Goal: Transaction & Acquisition: Purchase product/service

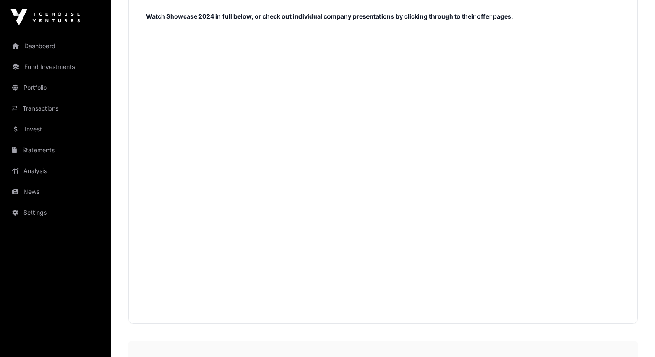
scroll to position [552, 0]
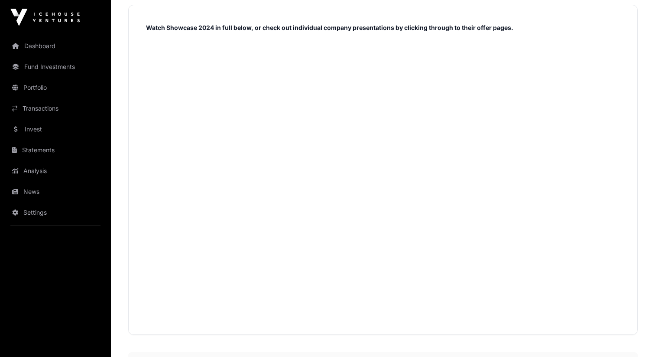
click at [348, 28] on strong "Watch Showcase 2024 in full below, or check out individual company presentation…" at bounding box center [329, 27] width 367 height 7
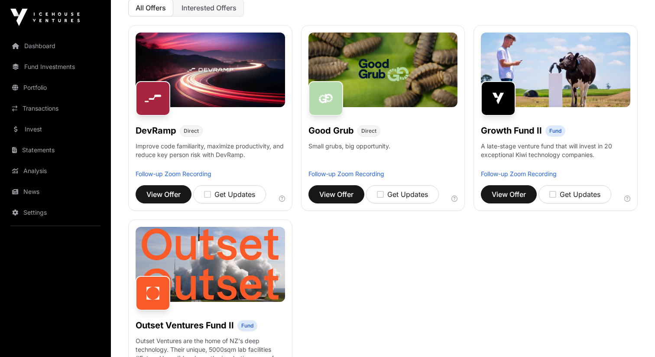
scroll to position [0, 0]
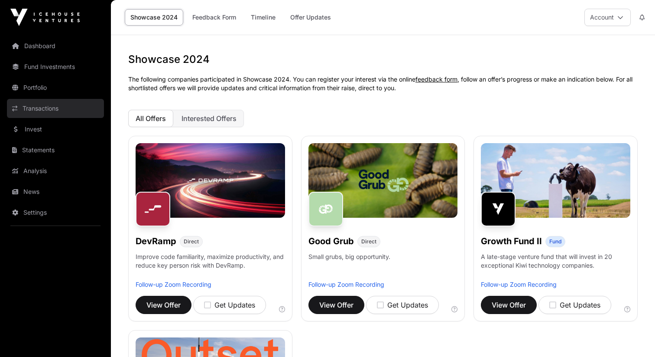
click at [62, 102] on link "Transactions" at bounding box center [55, 108] width 97 height 19
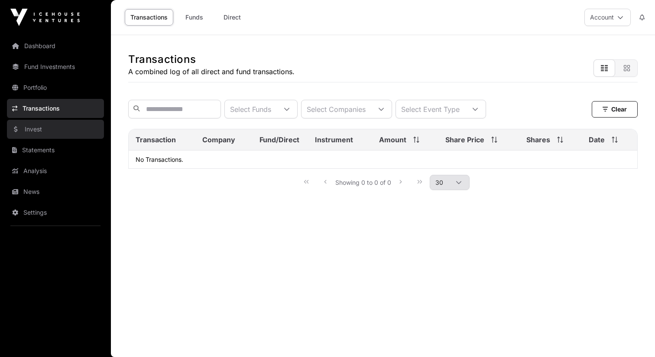
click at [62, 129] on link "Invest" at bounding box center [55, 129] width 97 height 19
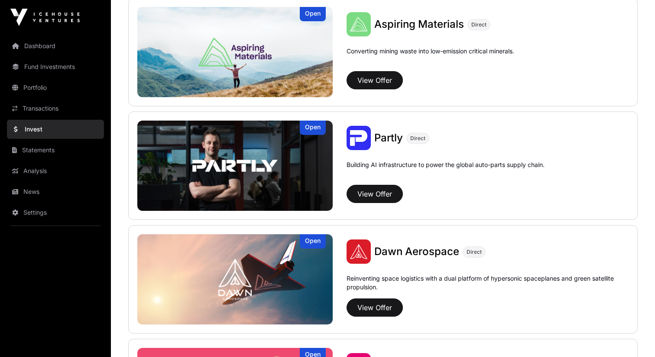
scroll to position [938, 0]
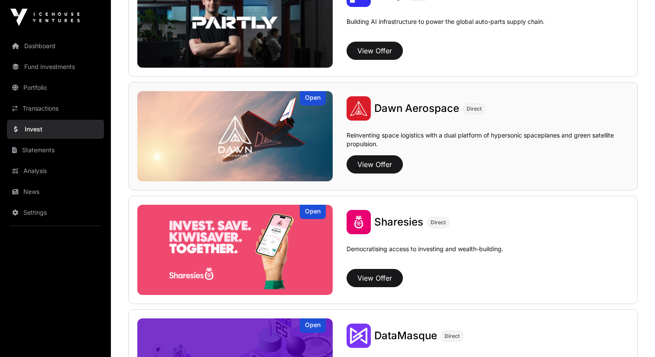
click at [400, 108] on span "Dawn Aerospace" at bounding box center [416, 108] width 85 height 13
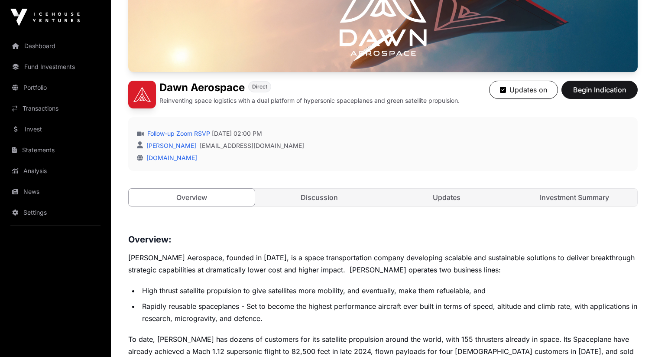
scroll to position [144, 0]
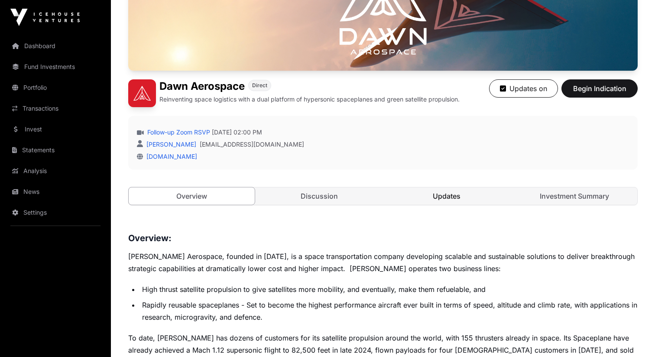
click at [489, 203] on link "Updates" at bounding box center [447, 195] width 126 height 17
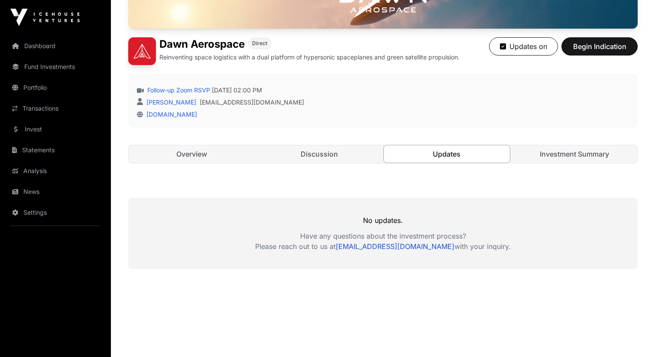
scroll to position [205, 0]
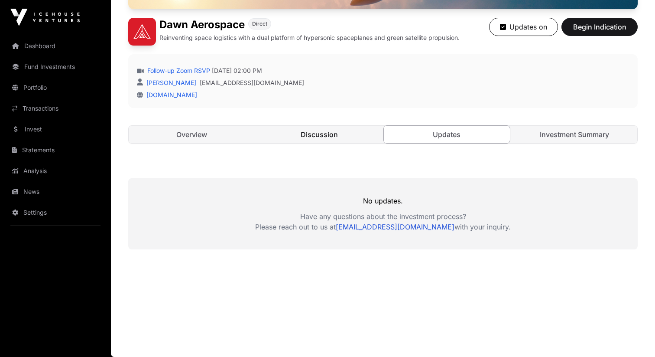
click at [340, 133] on link "Discussion" at bounding box center [320, 134] width 126 height 17
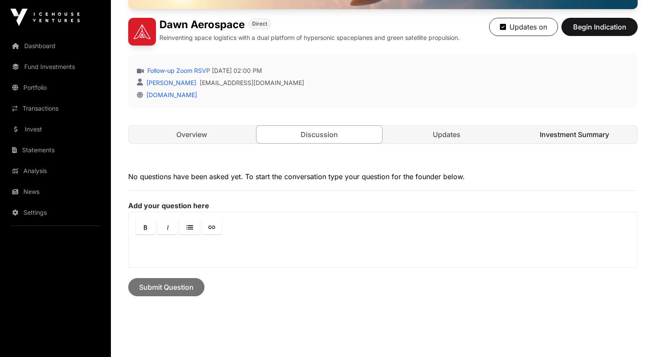
click at [583, 129] on link "Investment Summary" at bounding box center [575, 134] width 126 height 17
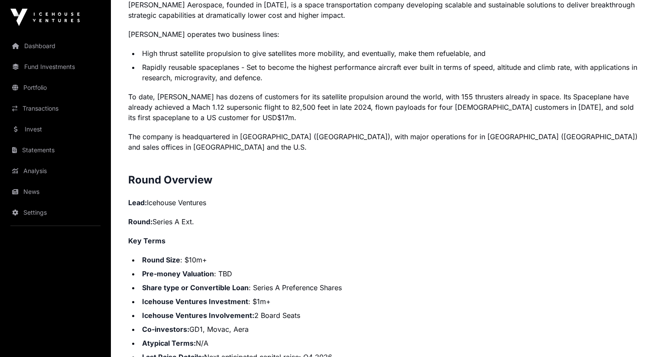
scroll to position [643, 0]
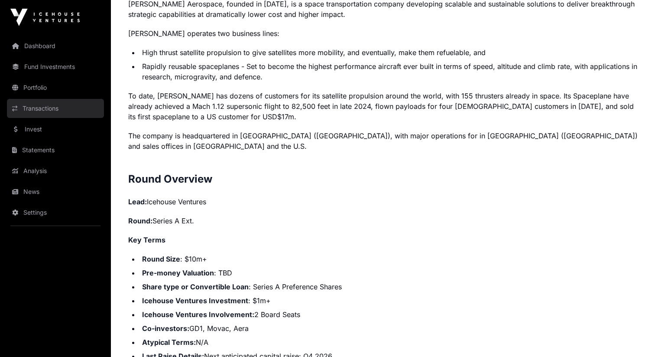
click at [59, 109] on link "Transactions" at bounding box center [55, 108] width 97 height 19
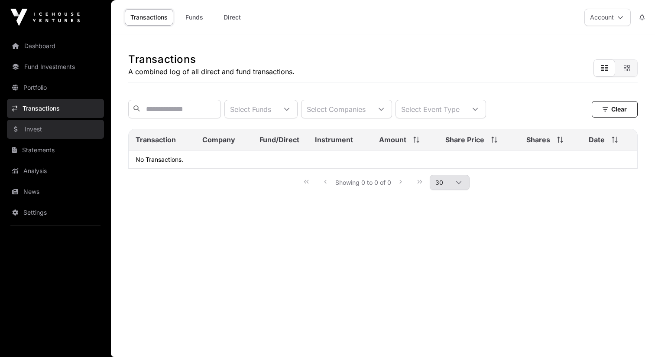
click at [52, 129] on link "Invest" at bounding box center [55, 129] width 97 height 19
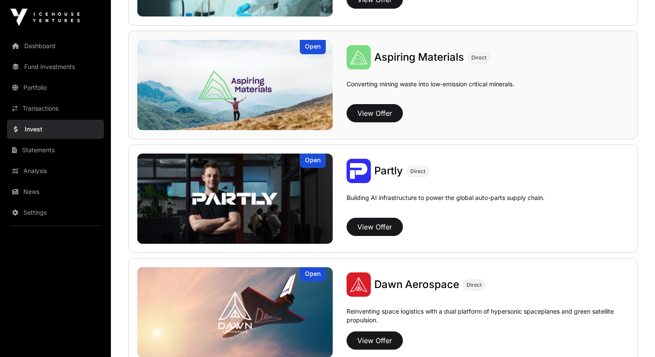
scroll to position [782, 0]
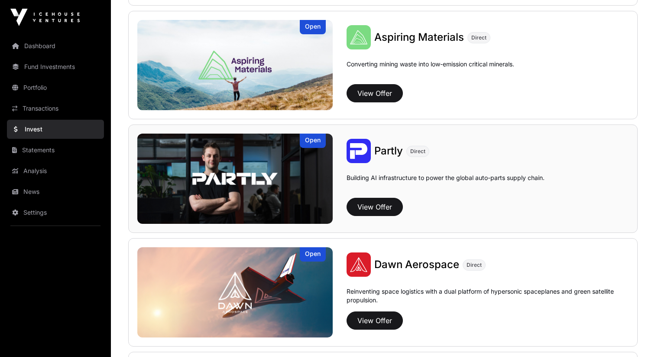
click at [383, 152] on span "Partly" at bounding box center [388, 150] width 29 height 13
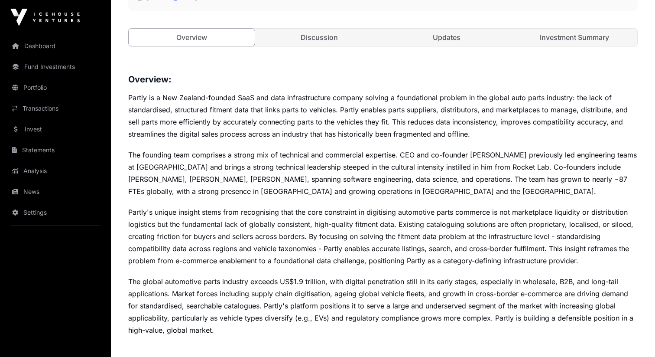
scroll to position [281, 0]
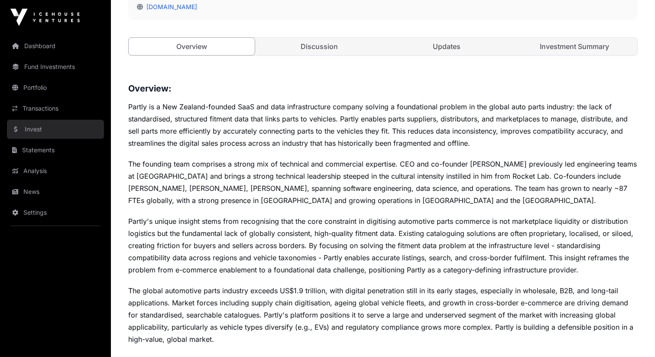
click at [59, 120] on link "Invest" at bounding box center [55, 129] width 97 height 19
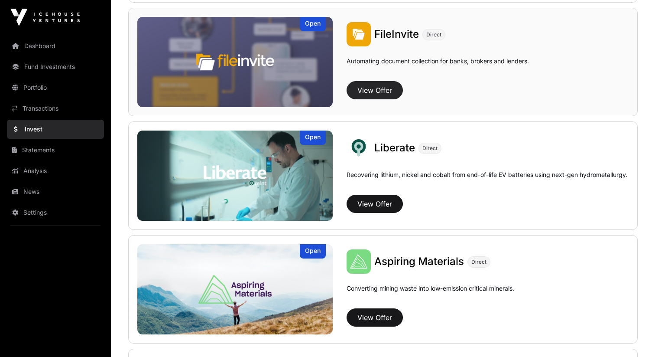
scroll to position [559, 0]
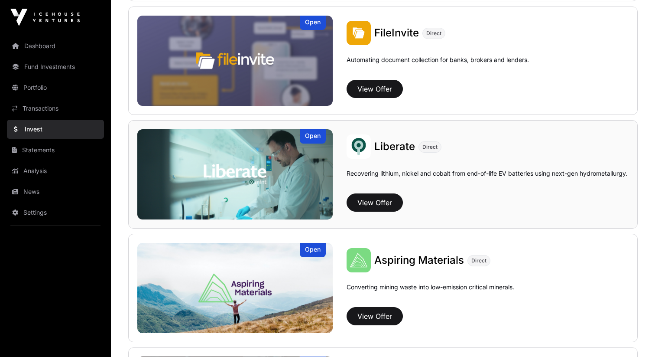
click at [381, 147] on span "Liberate" at bounding box center [394, 146] width 41 height 13
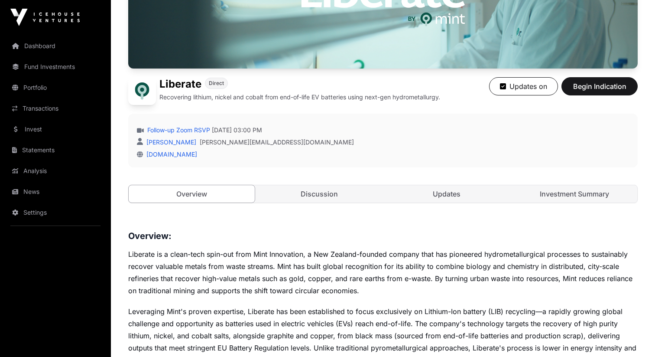
scroll to position [182, 0]
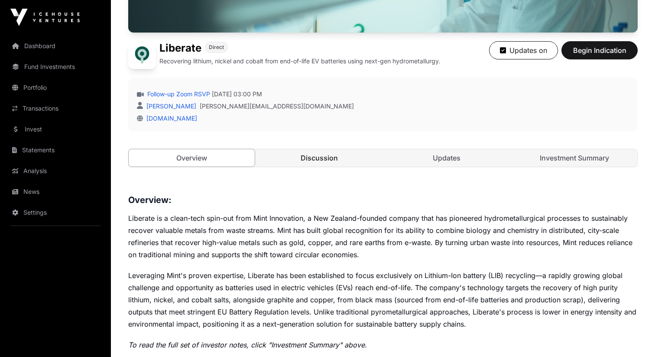
click at [350, 160] on link "Discussion" at bounding box center [320, 157] width 126 height 17
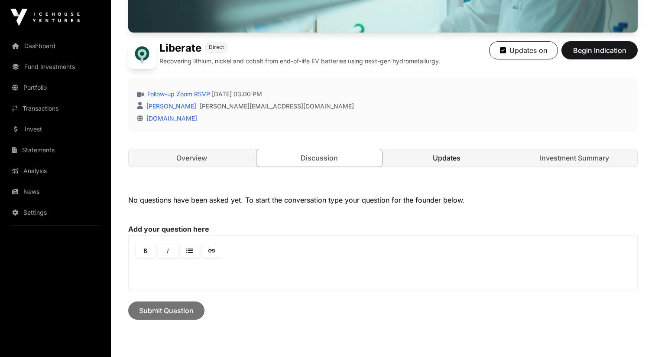
click at [428, 162] on link "Updates" at bounding box center [447, 157] width 126 height 17
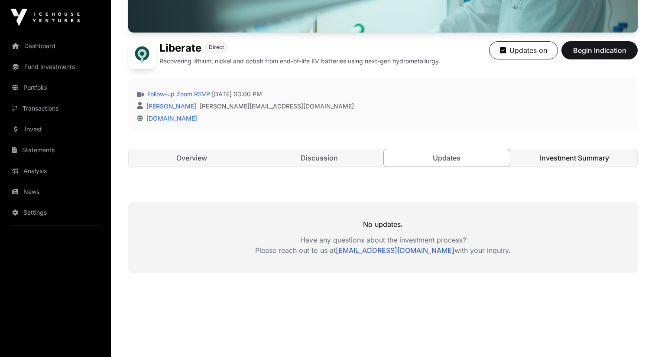
click at [556, 155] on link "Investment Summary" at bounding box center [575, 157] width 126 height 17
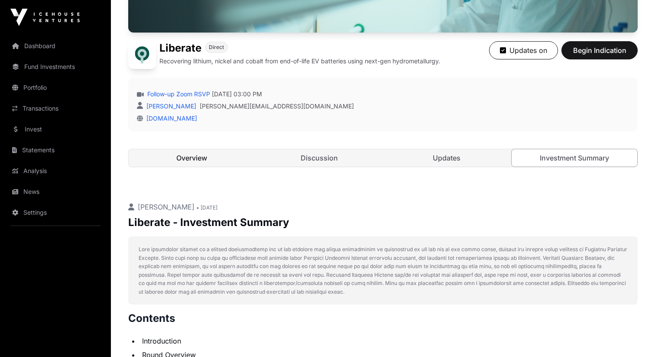
click at [221, 162] on link "Overview" at bounding box center [192, 157] width 126 height 17
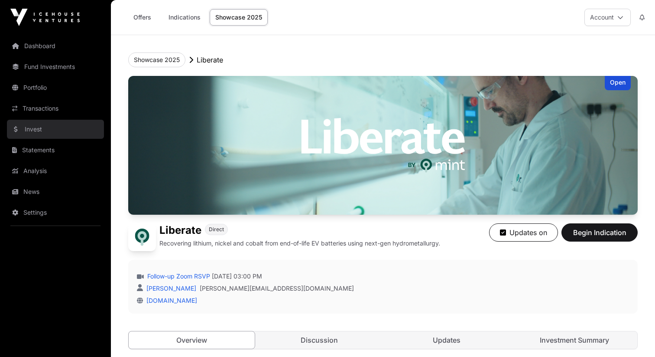
click at [59, 136] on link "Invest" at bounding box center [55, 129] width 97 height 19
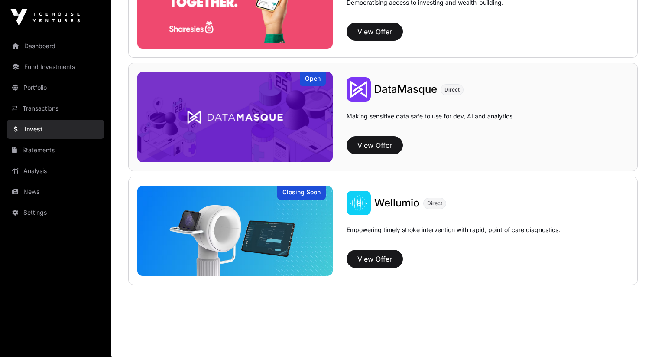
scroll to position [1185, 0]
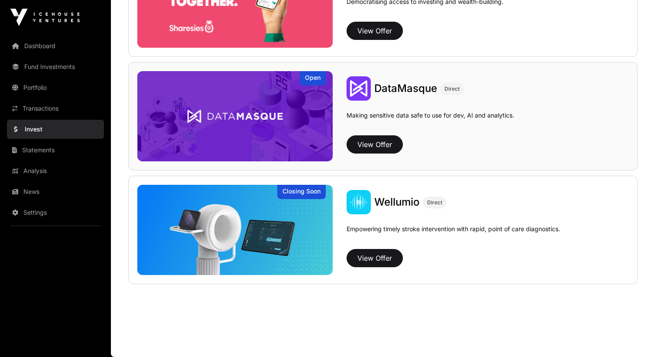
click at [408, 95] on div "DataMasque Direct" at bounding box center [488, 88] width 282 height 24
click at [399, 89] on span "DataMasque" at bounding box center [405, 88] width 63 height 13
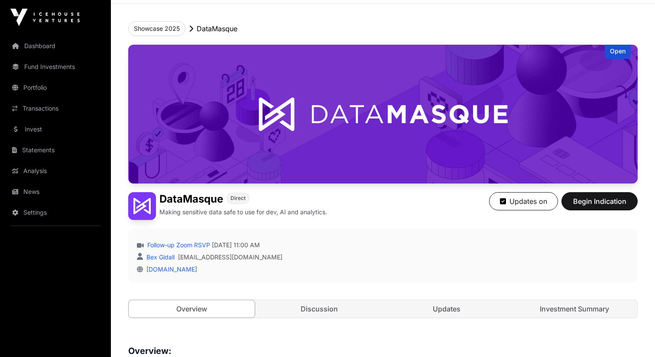
scroll to position [32, 0]
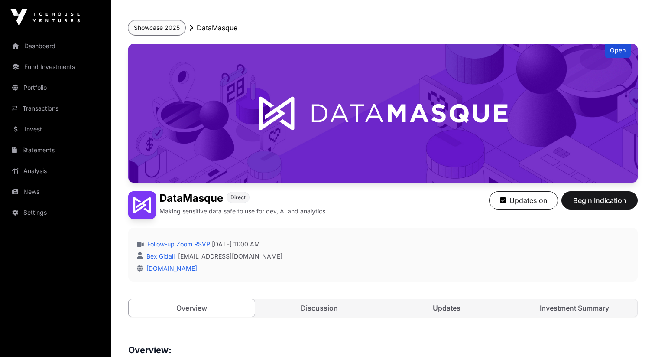
click at [156, 27] on button "Showcase 2025" at bounding box center [156, 27] width 57 height 15
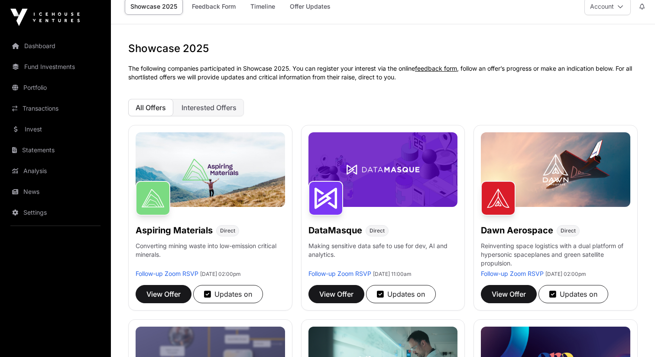
scroll to position [19, 0]
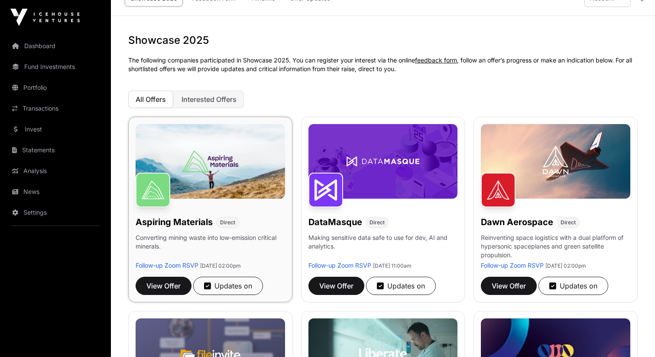
click at [198, 220] on h1 "Aspiring Materials" at bounding box center [174, 222] width 77 height 12
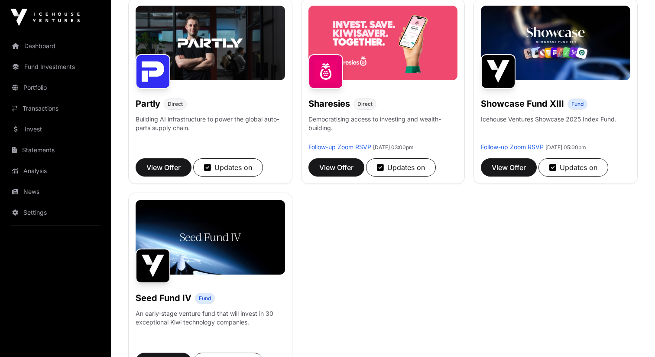
scroll to position [526, 0]
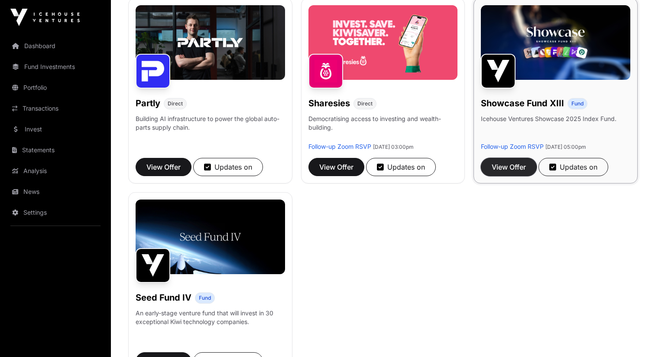
click at [504, 167] on span "View Offer" at bounding box center [509, 167] width 34 height 10
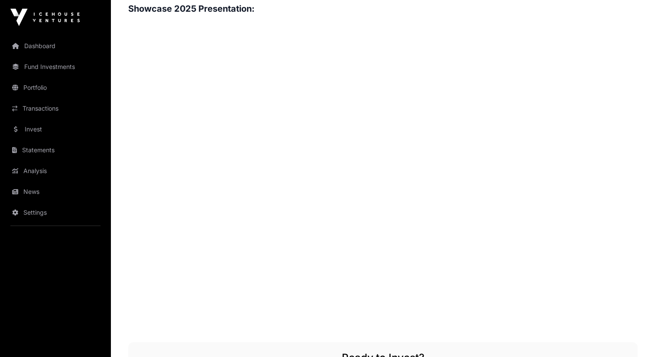
scroll to position [930, 0]
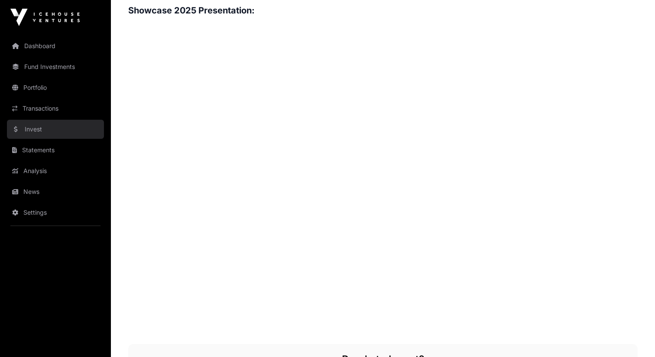
click at [65, 124] on link "Invest" at bounding box center [55, 129] width 97 height 19
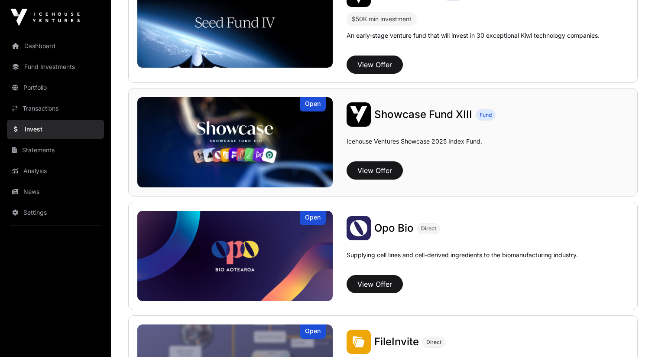
scroll to position [290, 0]
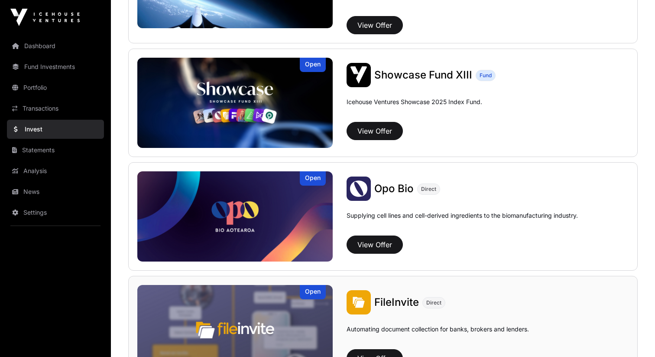
click at [390, 305] on span "FileInvite" at bounding box center [396, 302] width 45 height 13
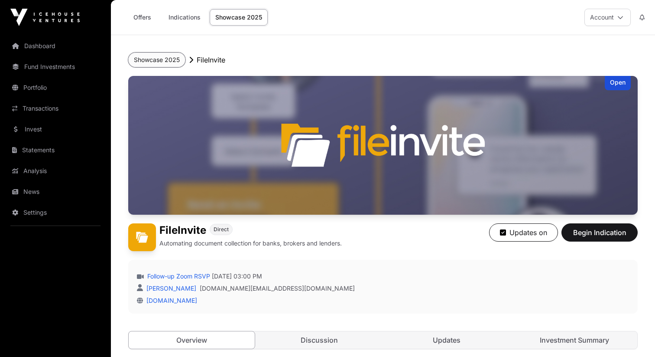
click at [169, 57] on button "Showcase 2025" at bounding box center [156, 59] width 57 height 15
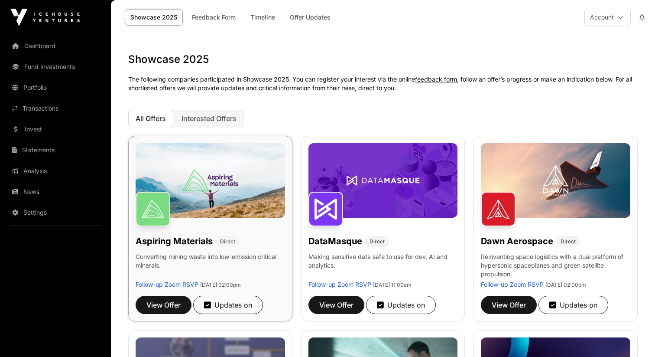
scroll to position [566, 0]
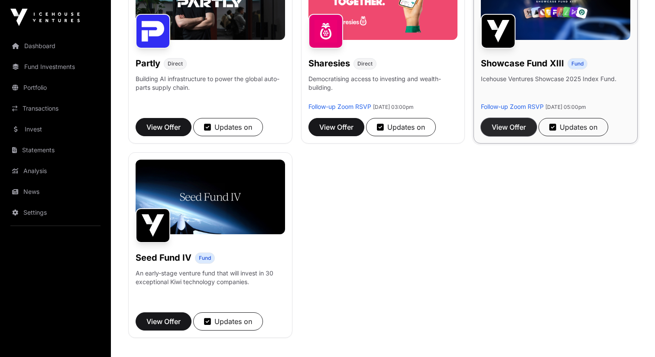
click at [510, 133] on button "View Offer" at bounding box center [509, 127] width 56 height 18
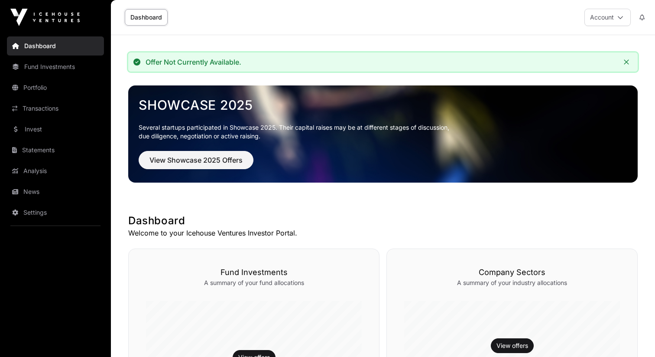
click at [141, 24] on link "Dashboard" at bounding box center [146, 17] width 43 height 16
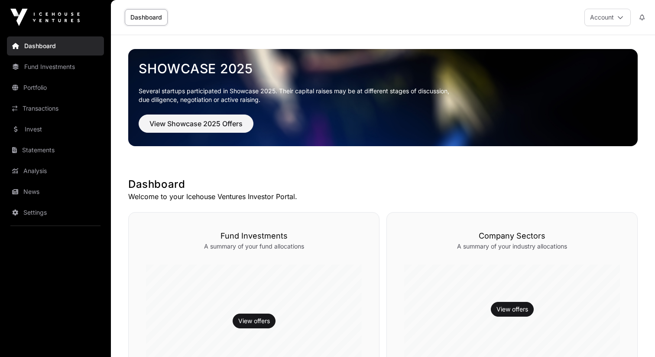
click at [139, 20] on link "Dashboard" at bounding box center [146, 17] width 43 height 16
click at [62, 74] on link "Fund Investments" at bounding box center [55, 66] width 97 height 19
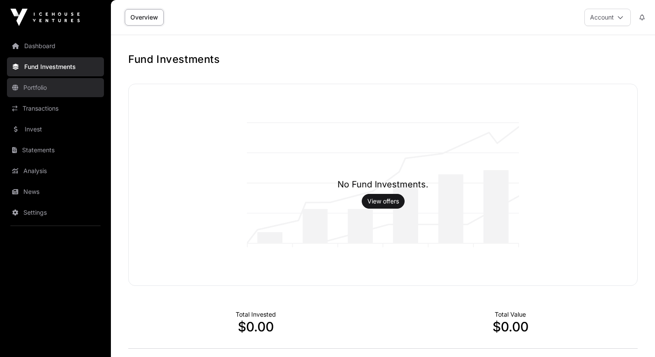
click at [64, 94] on link "Portfolio" at bounding box center [55, 87] width 97 height 19
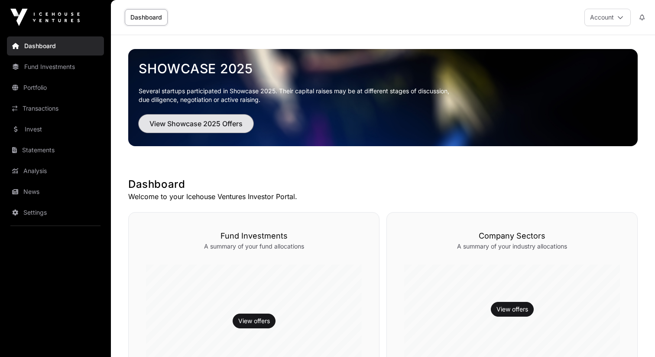
click at [235, 118] on span "View Showcase 2025 Offers" at bounding box center [195, 123] width 93 height 10
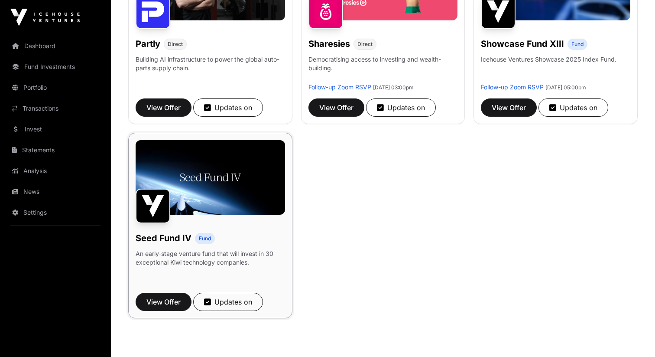
scroll to position [591, 0]
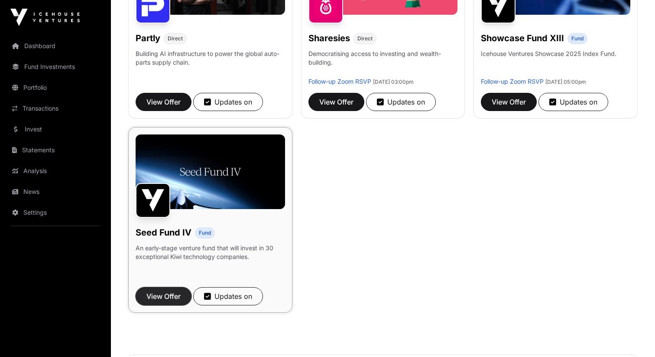
click at [174, 300] on span "View Offer" at bounding box center [163, 296] width 34 height 10
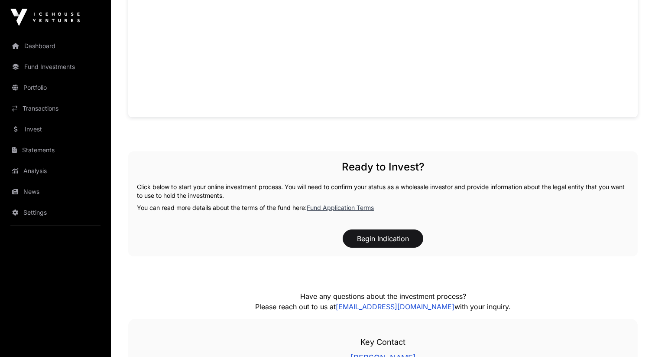
scroll to position [893, 0]
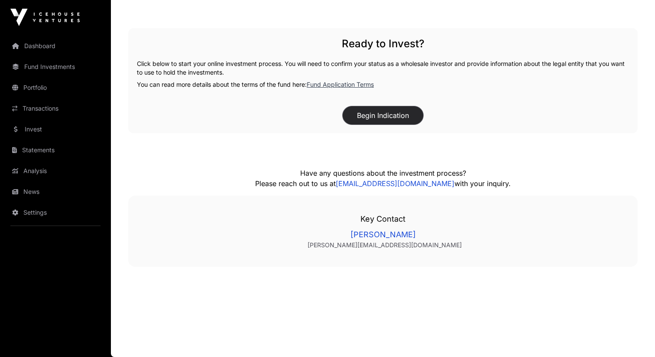
click at [374, 110] on button "Begin Indication" at bounding box center [383, 115] width 81 height 18
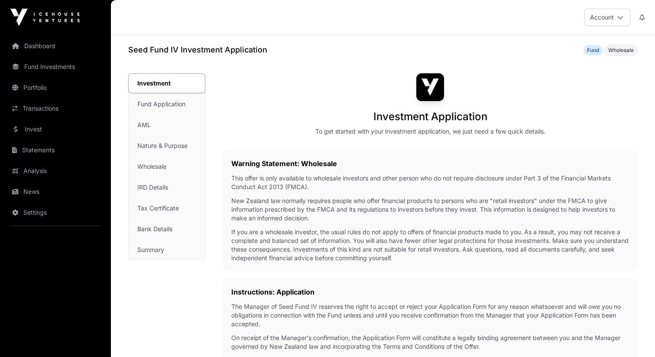
click at [268, 190] on p "This offer is only available to wholesale investors and other person who do not…" at bounding box center [430, 182] width 398 height 17
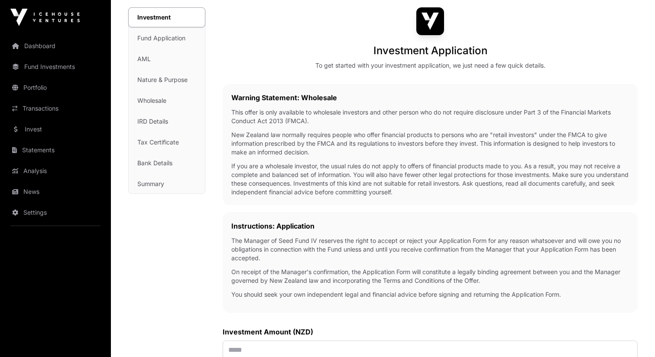
scroll to position [221, 0]
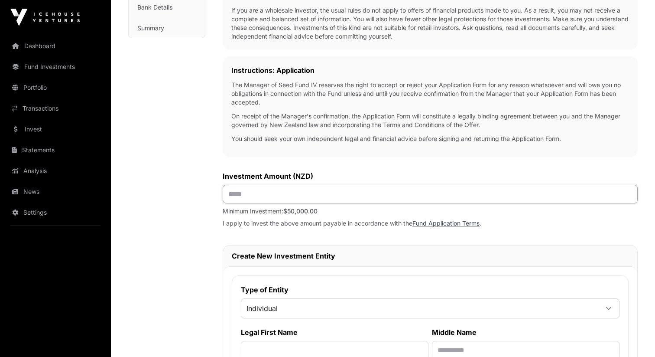
click at [277, 195] on input "text" at bounding box center [430, 194] width 415 height 19
type input "**"
type input "********"
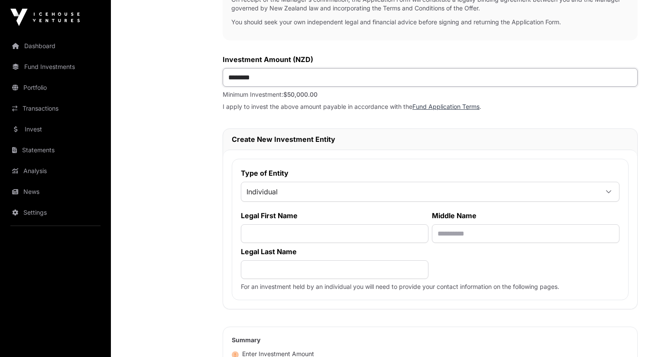
scroll to position [339, 0]
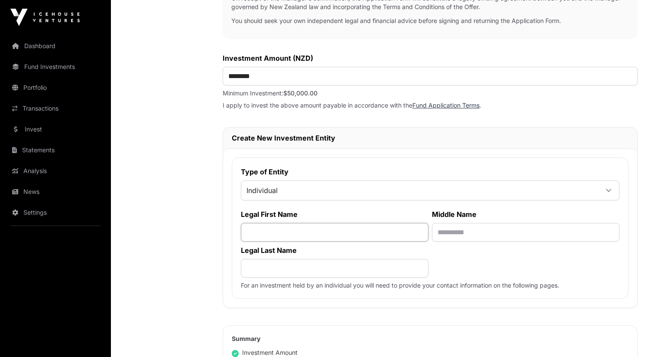
click at [319, 234] on input "text" at bounding box center [335, 232] width 188 height 19
type input "****"
type input "********"
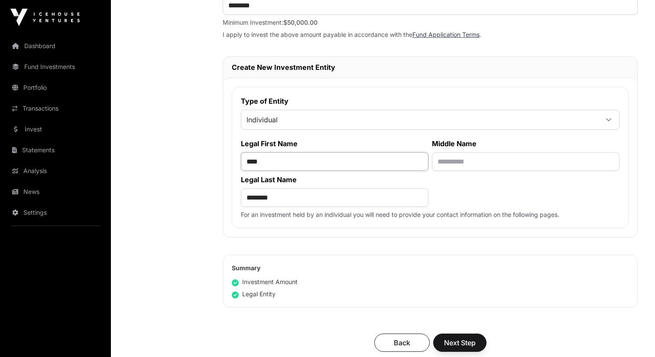
scroll to position [442, 0]
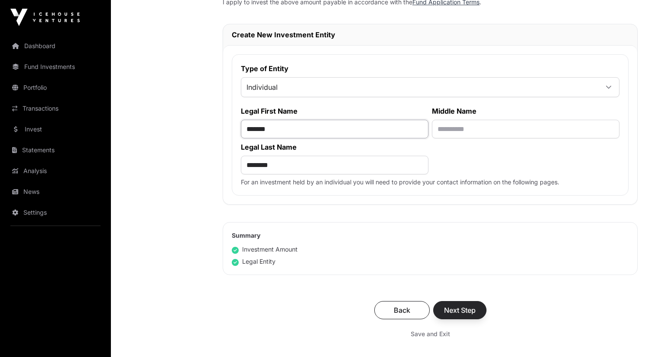
type input "*******"
click at [471, 311] on span "Next Step" at bounding box center [460, 310] width 32 height 10
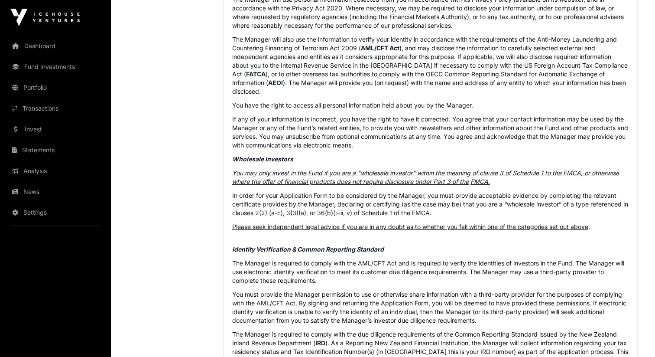
scroll to position [619, 0]
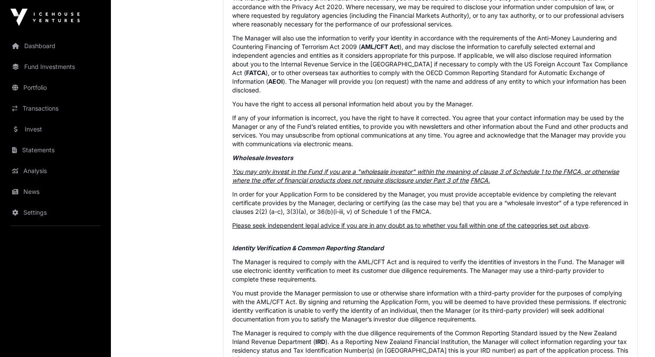
click at [305, 176] on u "You may only invest in the Fund if you are a "wholesale investor" within the me…" at bounding box center [425, 176] width 387 height 16
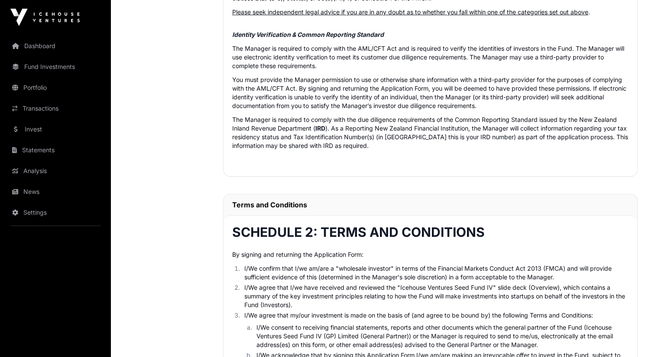
scroll to position [810, 0]
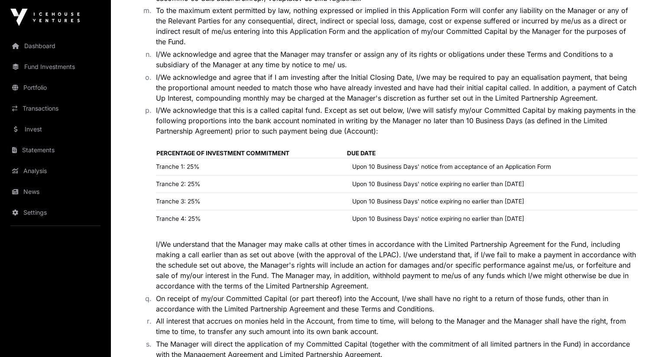
scroll to position [1476, 0]
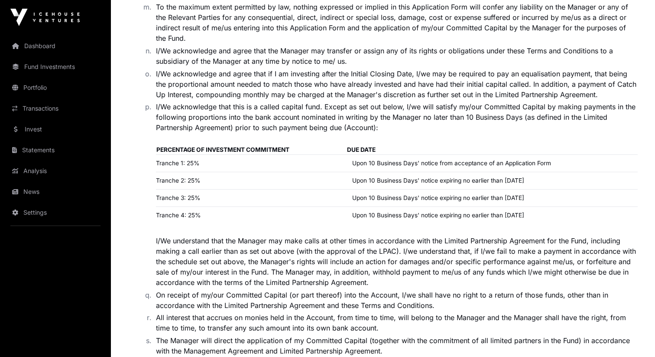
click at [259, 230] on li "I/We acknowledge that this is a called capital fund. Except as set out below, I…" at bounding box center [395, 194] width 485 height 186
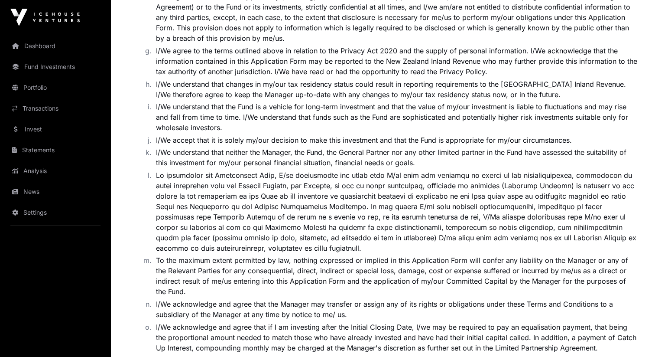
scroll to position [1181, 0]
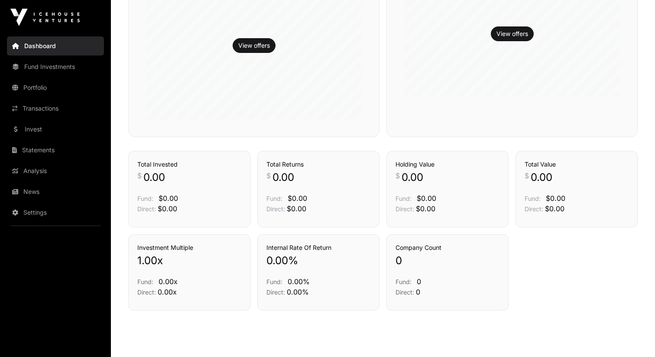
scroll to position [302, 0]
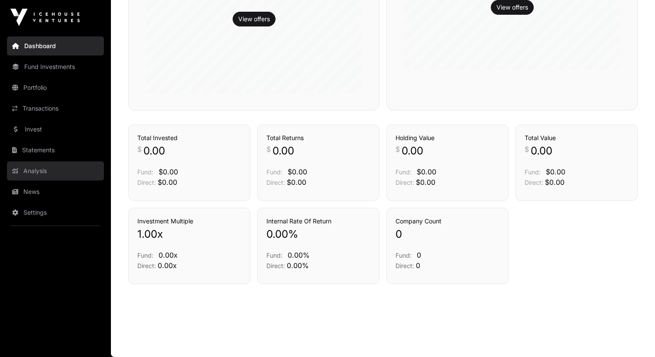
click at [55, 163] on link "Analysis" at bounding box center [55, 170] width 97 height 19
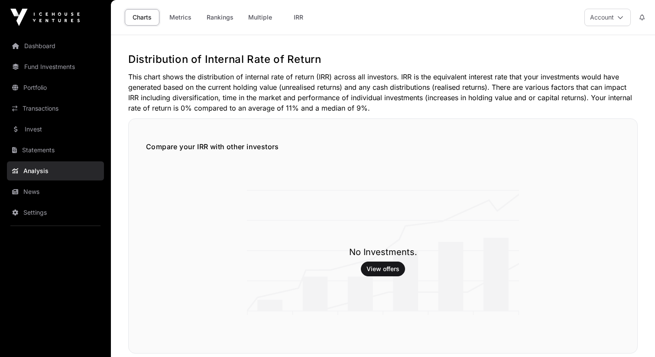
click at [36, 162] on link "Analysis" at bounding box center [55, 170] width 97 height 19
click at [46, 187] on link "News" at bounding box center [55, 191] width 97 height 19
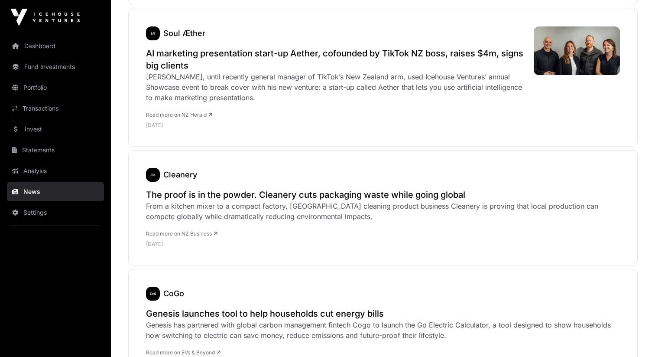
scroll to position [1165, 0]
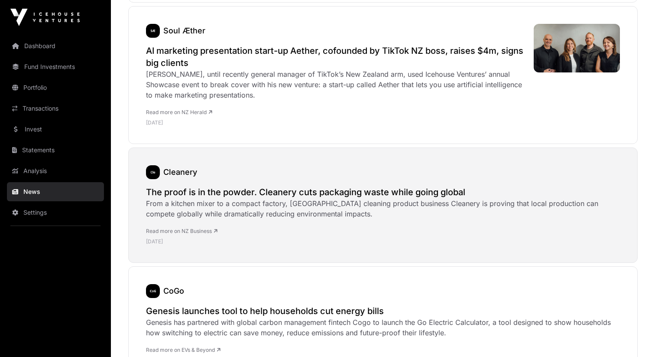
click at [261, 186] on h2 "The proof is in the powder. Cleanery cuts packaging waste while going global" at bounding box center [383, 192] width 474 height 12
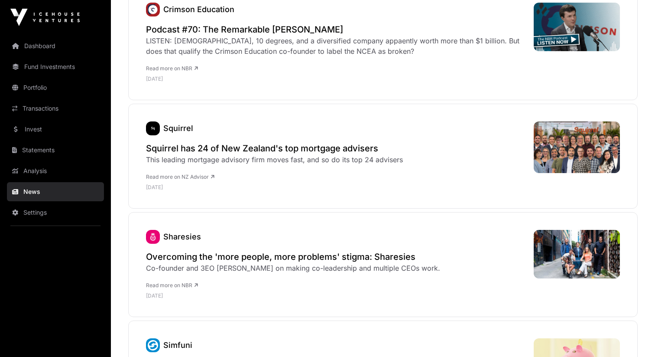
scroll to position [1869, 0]
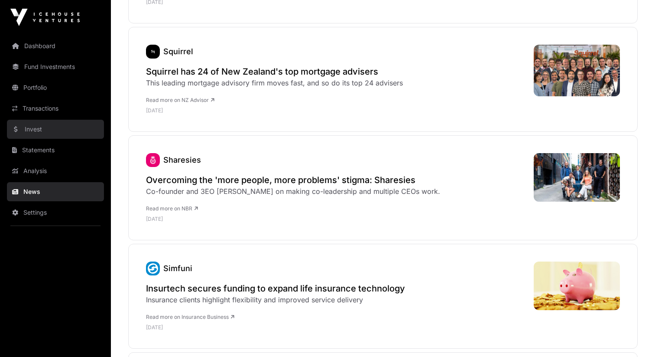
click at [39, 133] on link "Invest" at bounding box center [55, 129] width 97 height 19
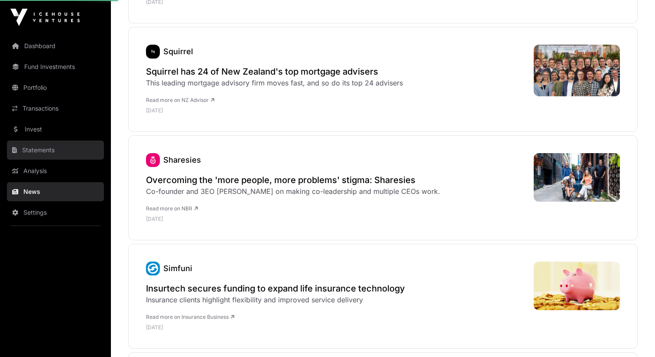
click at [46, 153] on link "Statements" at bounding box center [55, 149] width 97 height 19
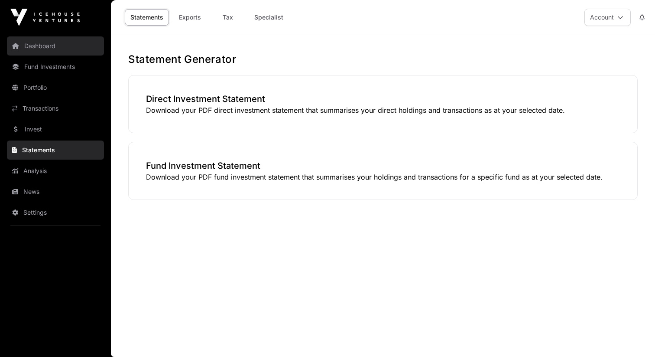
click at [38, 49] on link "Dashboard" at bounding box center [55, 45] width 97 height 19
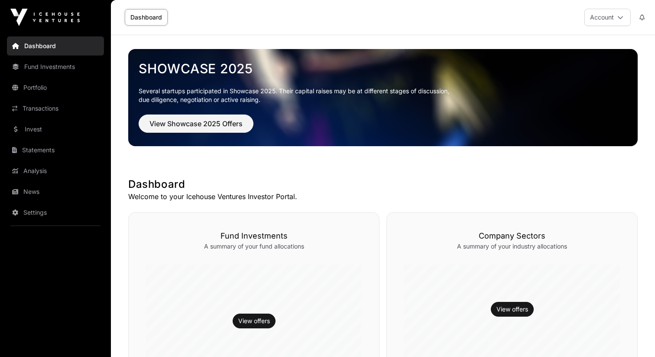
scroll to position [19, 0]
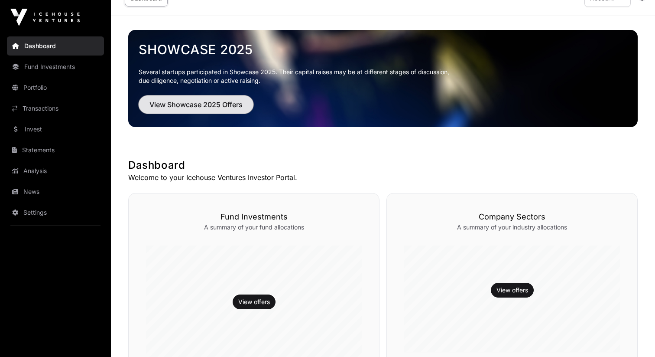
click at [201, 106] on span "View Showcase 2025 Offers" at bounding box center [195, 104] width 93 height 10
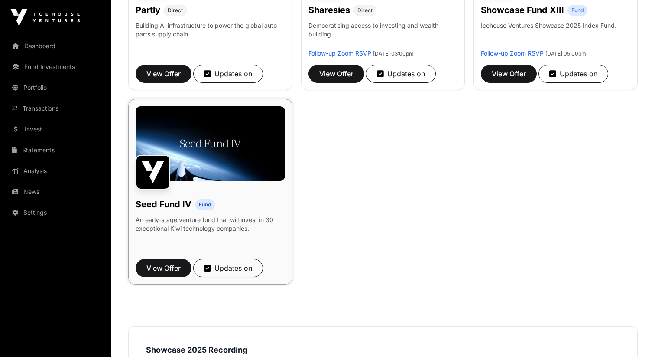
scroll to position [559, 0]
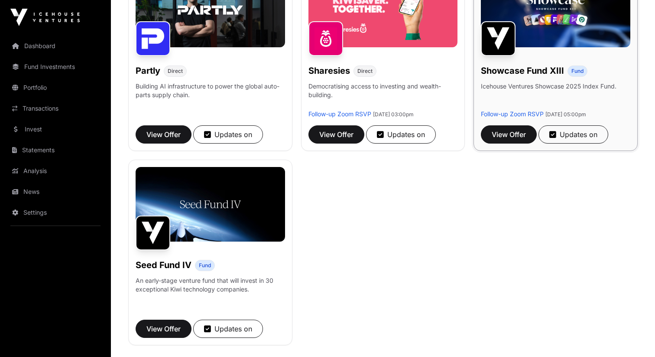
click at [491, 70] on h1 "Showcase Fund XIII" at bounding box center [522, 71] width 83 height 12
click at [505, 138] on span "View Offer" at bounding box center [509, 134] width 34 height 10
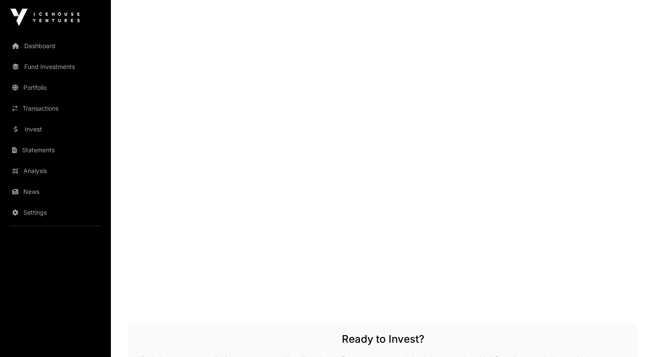
scroll to position [1130, 0]
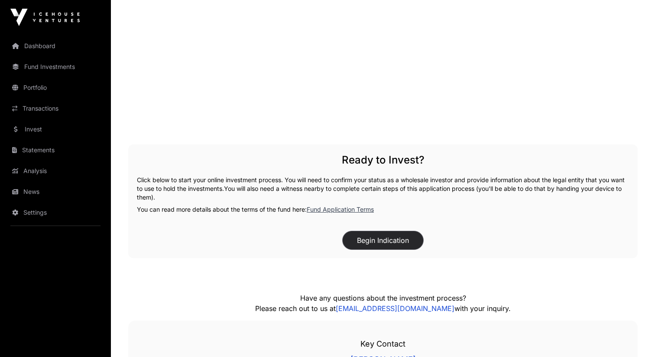
click at [396, 240] on button "Begin Indication" at bounding box center [383, 240] width 81 height 18
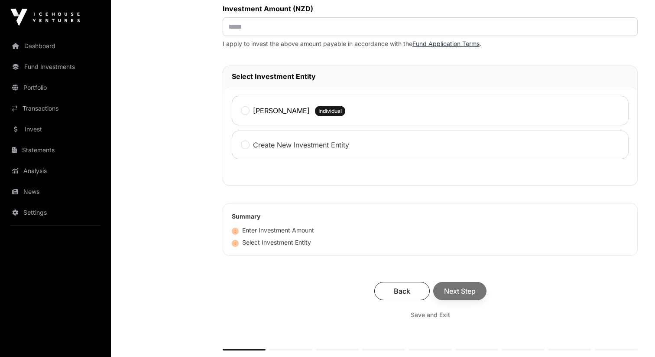
scroll to position [402, 0]
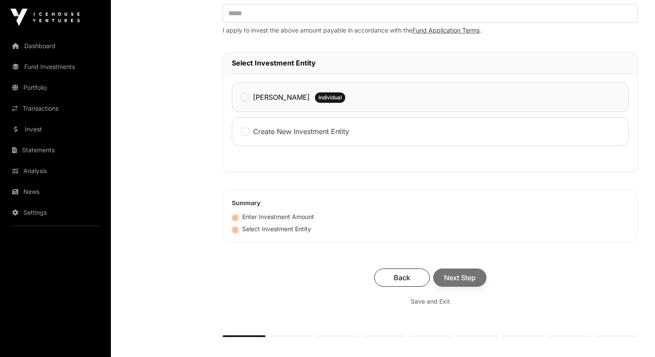
click at [269, 96] on label "[PERSON_NAME]" at bounding box center [281, 97] width 57 height 10
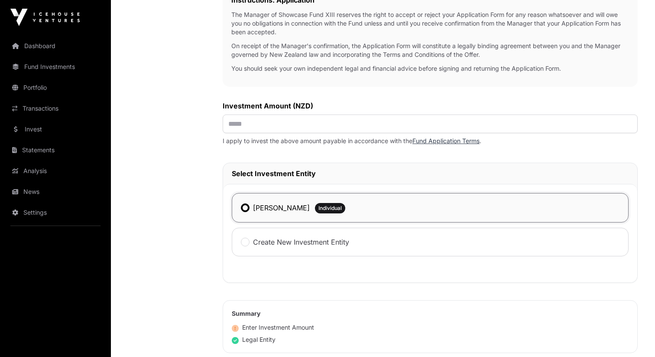
scroll to position [279, 0]
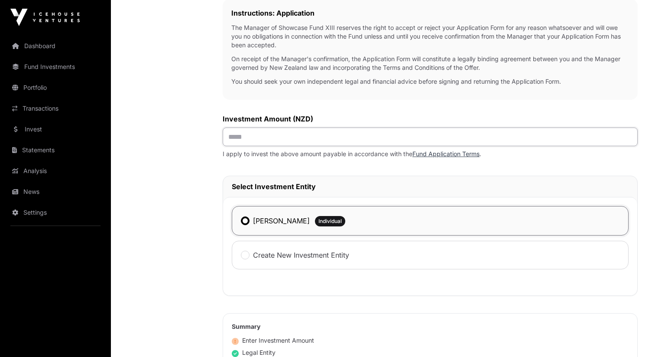
click at [299, 141] on input "text" at bounding box center [430, 136] width 415 height 19
type input "**"
type input "*******"
click at [431, 157] on link "Fund Application Terms" at bounding box center [446, 153] width 67 height 7
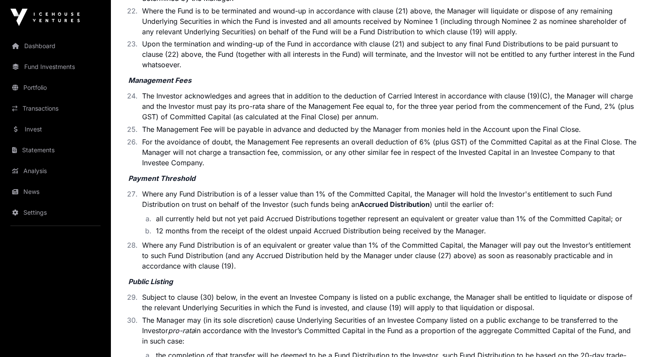
scroll to position [2075, 0]
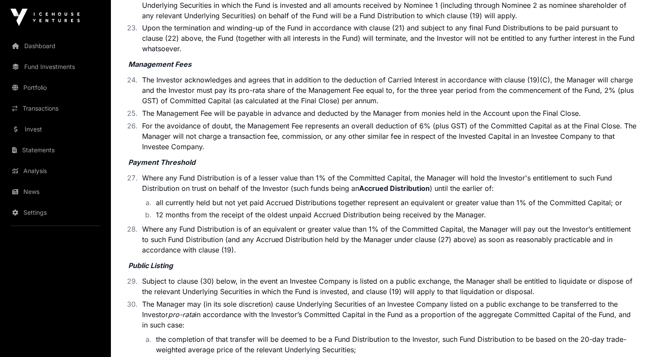
click at [293, 172] on li "Where any Fund Distribution is of a lesser value than 1% of the Committed Capit…" at bounding box center [388, 196] width 499 height 48
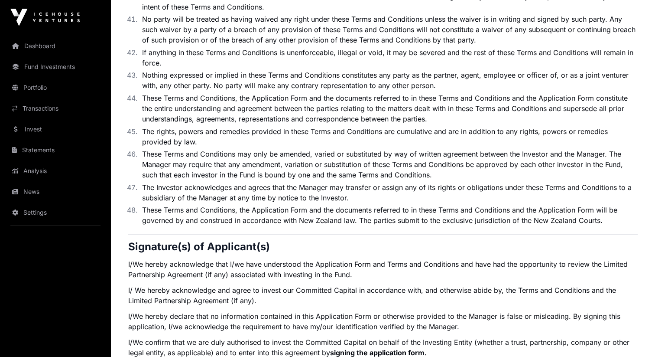
scroll to position [3207, 0]
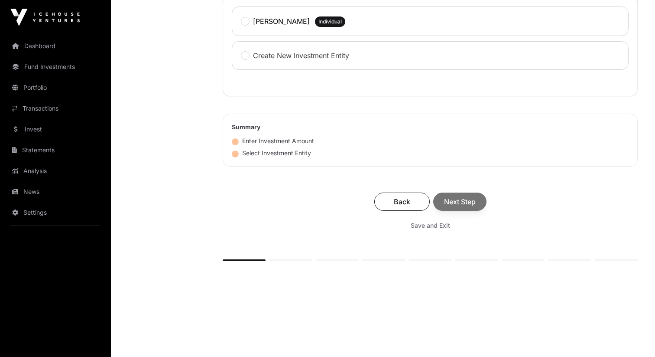
scroll to position [412, 0]
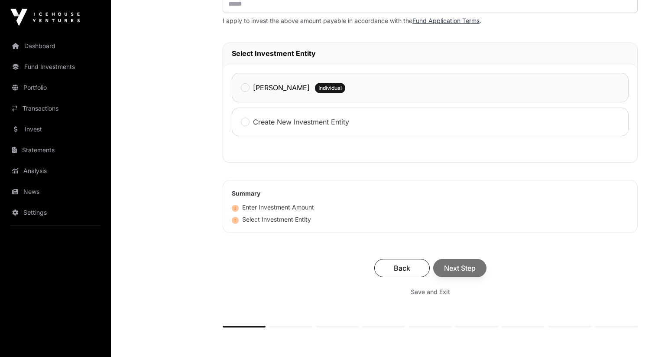
click at [280, 89] on label "[PERSON_NAME]" at bounding box center [281, 87] width 57 height 10
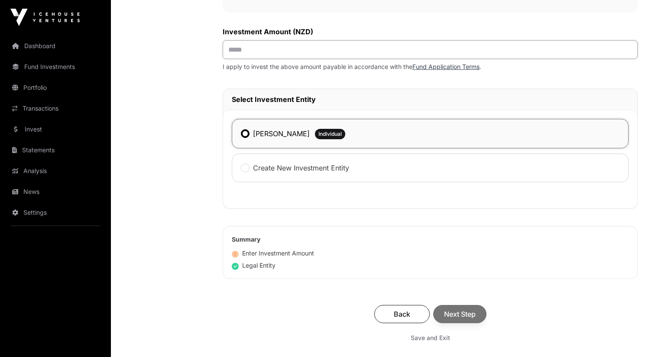
click at [260, 55] on input "text" at bounding box center [430, 49] width 415 height 19
type input "*******"
click at [505, 281] on div "Investment Application To get started with your investment application, we just…" at bounding box center [430, 41] width 415 height 666
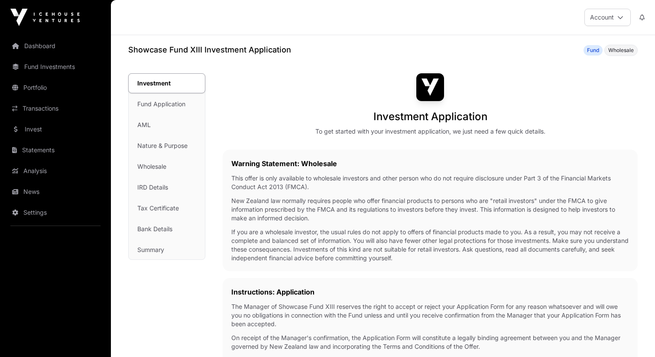
scroll to position [380, 0]
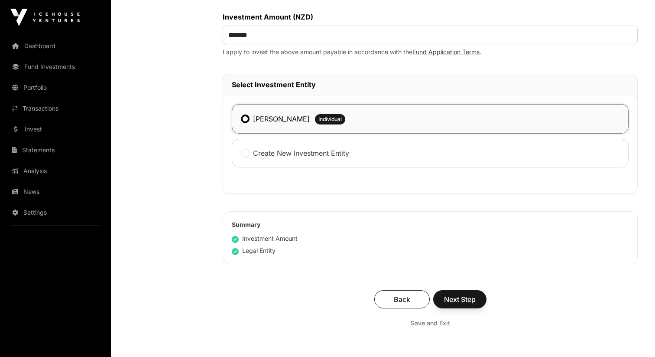
click at [299, 117] on label "[PERSON_NAME]" at bounding box center [281, 119] width 57 height 10
click at [465, 300] on span "Next Step" at bounding box center [460, 299] width 32 height 10
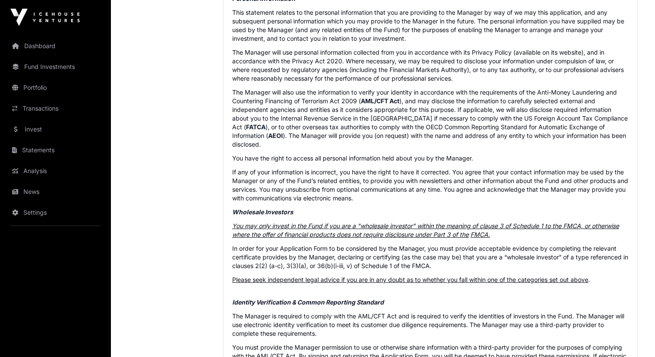
scroll to position [582, 0]
